Goal: Task Accomplishment & Management: Use online tool/utility

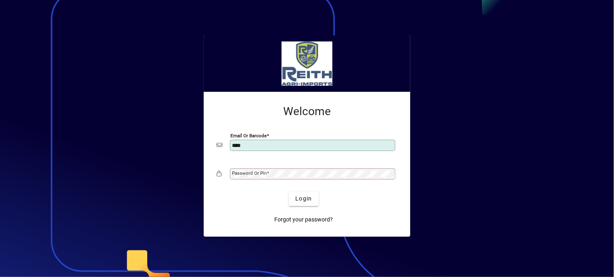
type input "**********"
click at [251, 174] on mat-label "Password or Pin" at bounding box center [249, 174] width 35 height 6
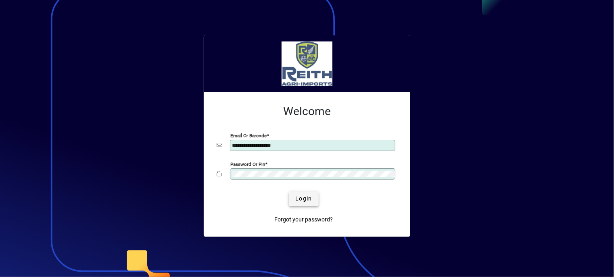
click at [296, 199] on span "Login" at bounding box center [303, 199] width 17 height 8
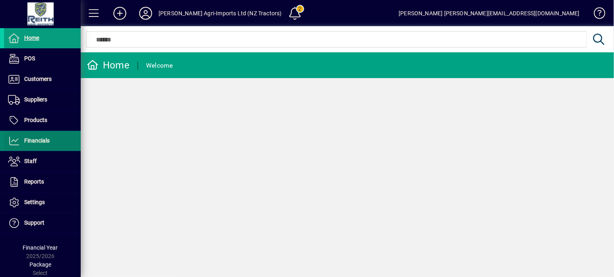
click at [37, 140] on span "Financials" at bounding box center [36, 141] width 25 height 6
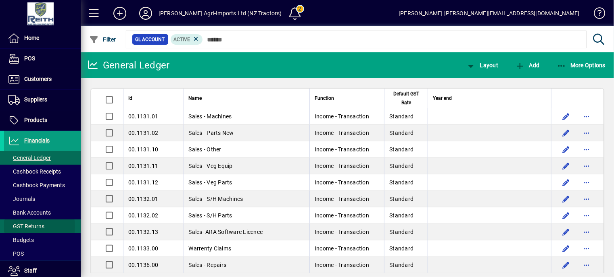
click at [26, 227] on span "GST Returns" at bounding box center [26, 226] width 36 height 6
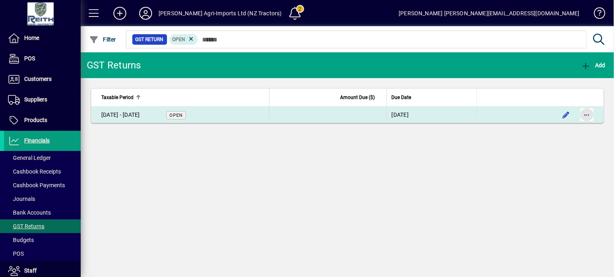
click at [583, 115] on span "button" at bounding box center [586, 114] width 19 height 19
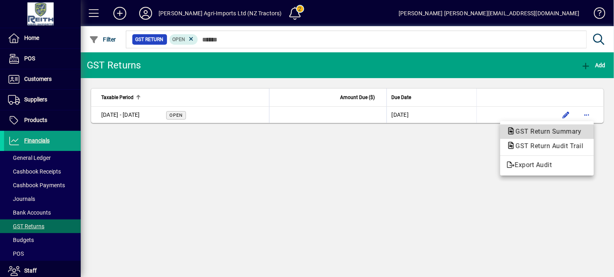
click at [549, 128] on span "GST Return Summary" at bounding box center [545, 132] width 79 height 8
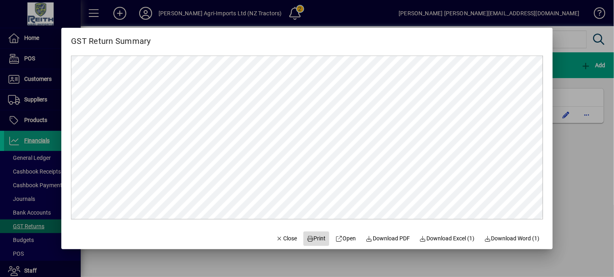
click at [310, 240] on span "Print" at bounding box center [315, 239] width 19 height 8
click at [277, 240] on span "Close" at bounding box center [286, 239] width 21 height 8
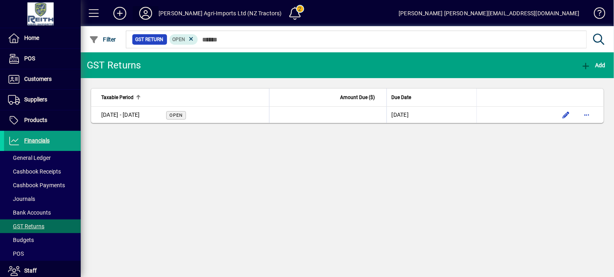
click at [152, 16] on icon at bounding box center [146, 13] width 16 height 13
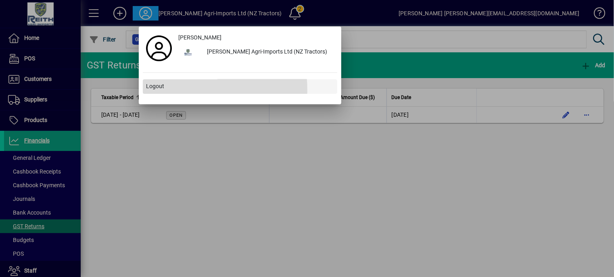
click at [160, 90] on span "Logout" at bounding box center [155, 86] width 18 height 8
